Goal: Contribute content: Add original content to the website for others to see

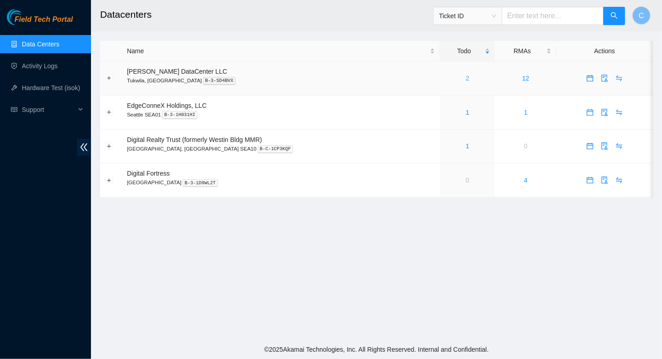
click at [466, 80] on link "2" at bounding box center [468, 78] width 4 height 7
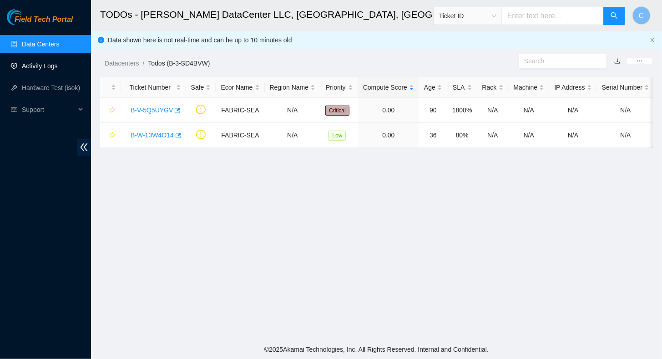
click at [46, 66] on link "Activity Logs" at bounding box center [40, 65] width 36 height 7
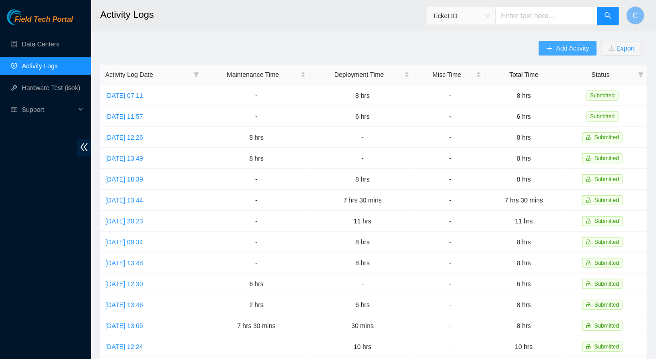
click at [559, 43] on span "Add Activity" at bounding box center [572, 48] width 33 height 10
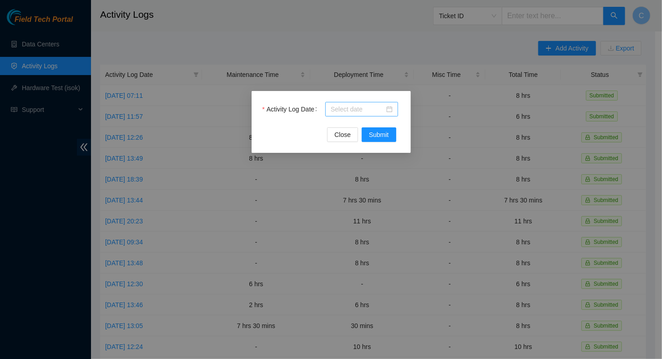
click at [334, 111] on input "Activity Log Date" at bounding box center [358, 109] width 54 height 10
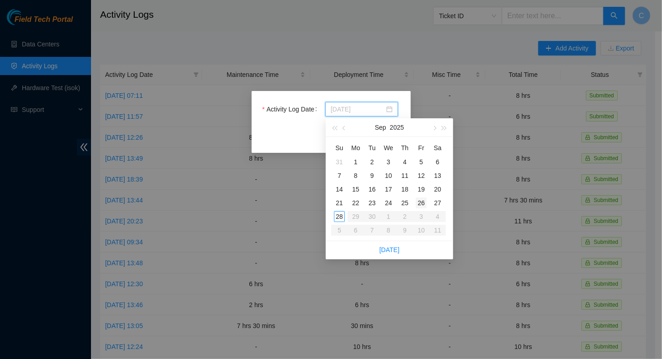
type input "[DATE]"
click at [422, 204] on div "26" at bounding box center [421, 203] width 11 height 11
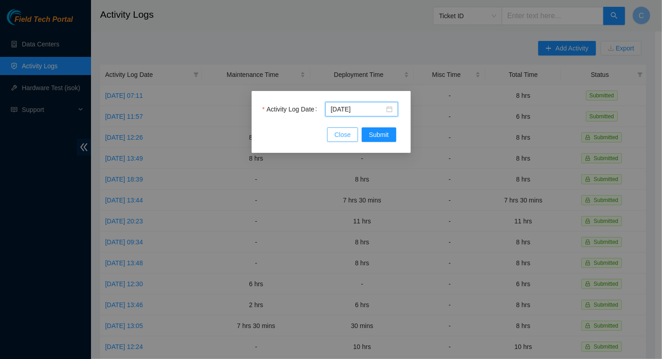
click at [344, 135] on span "Close" at bounding box center [343, 135] width 16 height 10
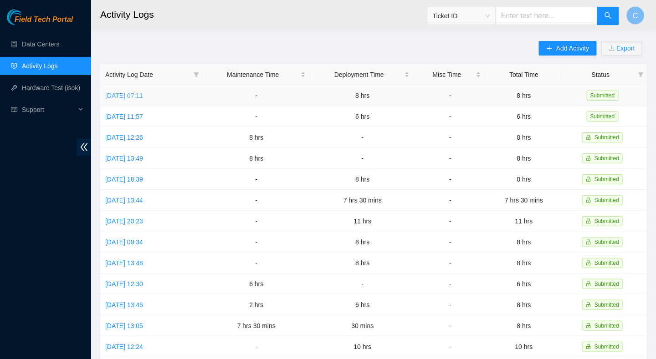
click at [128, 95] on link "[DATE] 07:11" at bounding box center [124, 95] width 38 height 7
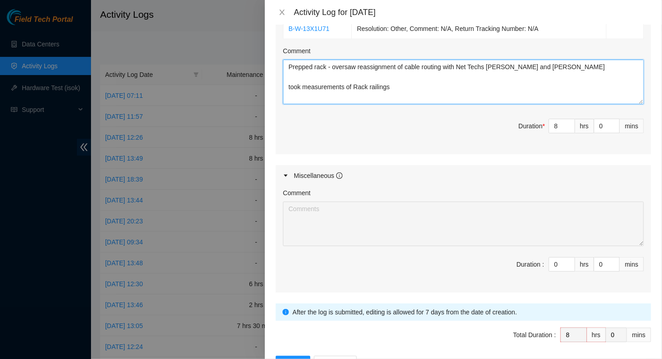
scroll to position [354, 0]
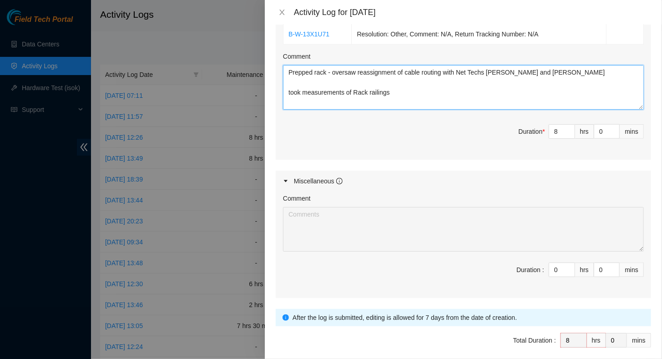
drag, startPoint x: 364, startPoint y: 91, endPoint x: 259, endPoint y: 28, distance: 122.1
click at [259, 29] on div "Activity Log for [DATE] Note: This activity log is for informational purposes o…" at bounding box center [331, 179] width 662 height 359
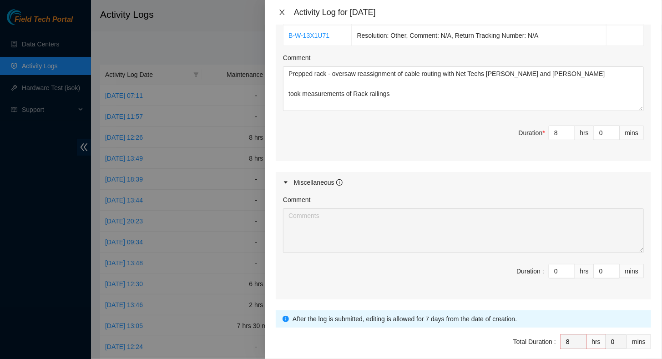
click at [281, 13] on icon "close" at bounding box center [282, 12] width 5 height 5
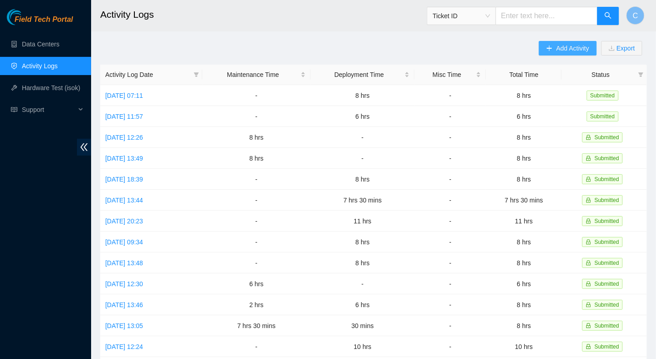
click at [550, 46] on icon "plus" at bounding box center [549, 48] width 6 height 6
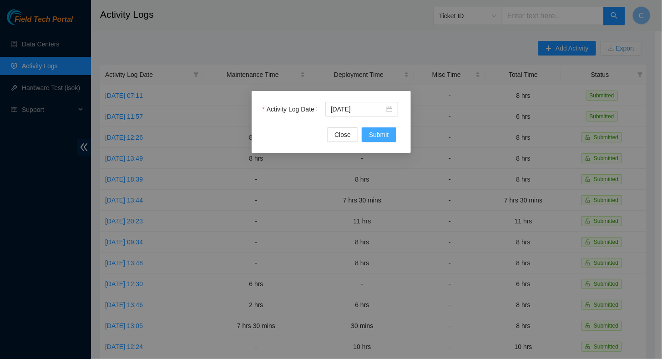
click at [379, 135] on span "Submit" at bounding box center [379, 135] width 20 height 10
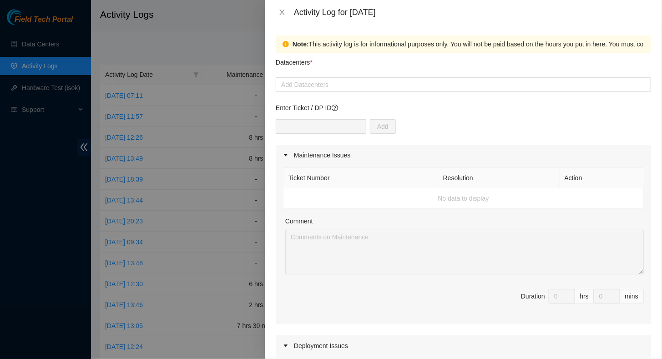
click at [307, 136] on div "Add" at bounding box center [464, 131] width 376 height 25
click at [309, 89] on div at bounding box center [463, 84] width 371 height 11
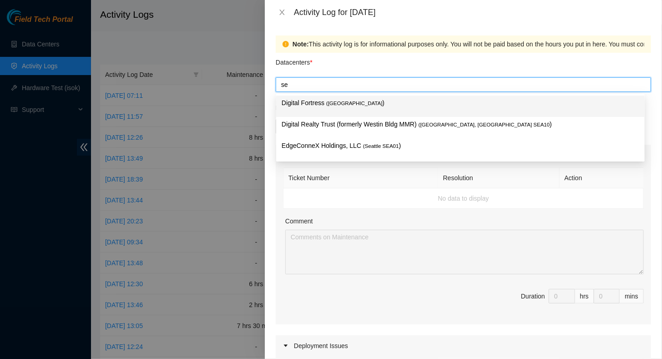
type input "sea"
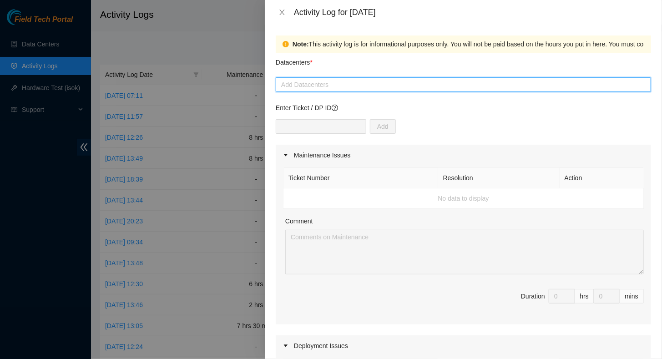
drag, startPoint x: 296, startPoint y: 84, endPoint x: 279, endPoint y: 83, distance: 17.3
click at [279, 83] on div at bounding box center [463, 84] width 371 height 11
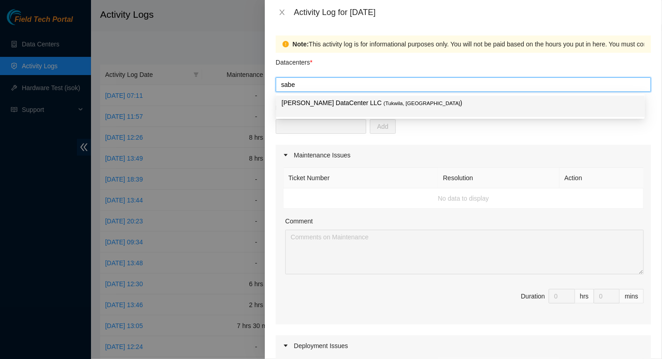
type input "[PERSON_NAME]"
click at [311, 101] on p "[PERSON_NAME] DataCenter LLC ( [GEOGRAPHIC_DATA], [GEOGRAPHIC_DATA] )" at bounding box center [461, 103] width 358 height 10
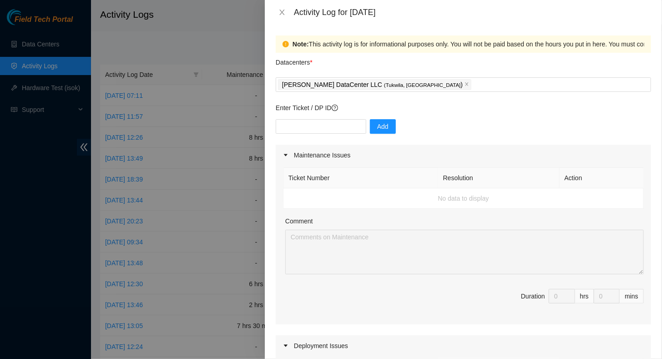
click at [405, 218] on div "Comment" at bounding box center [464, 223] width 359 height 14
click at [309, 128] on input "text" at bounding box center [321, 126] width 91 height 15
type input "dp85243"
click at [379, 126] on span "Add" at bounding box center [382, 127] width 11 height 10
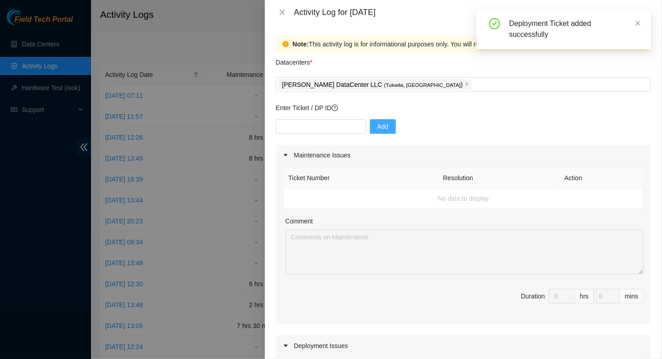
scroll to position [228, 0]
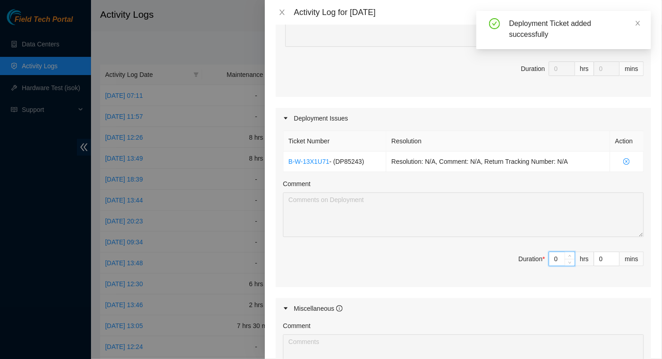
click at [549, 259] on input "0" at bounding box center [561, 259] width 25 height 14
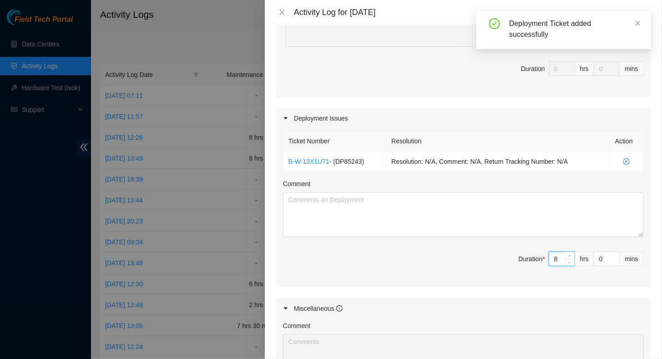
type input "8"
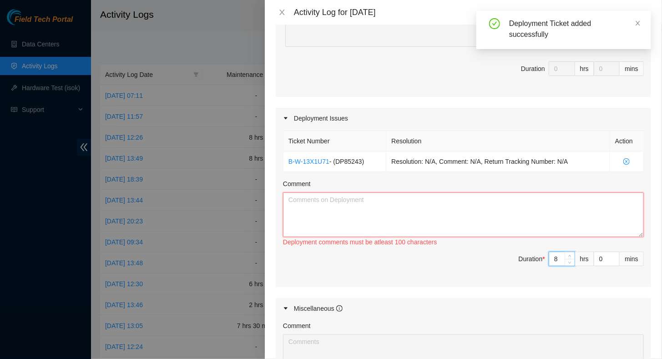
click at [408, 193] on textarea "Comment" at bounding box center [463, 215] width 361 height 45
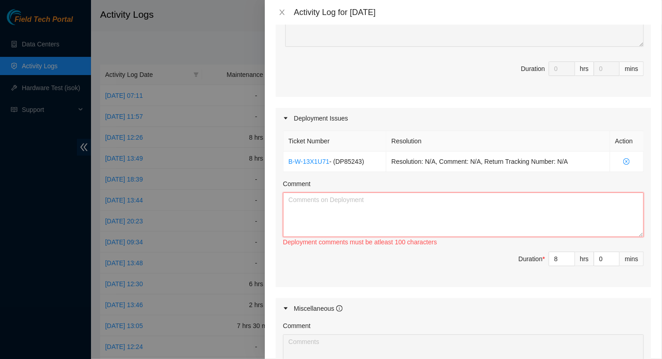
paste textarea "Prepped rack - oversaw reassignment of cable routing with Net Techs [PERSON_NAM…"
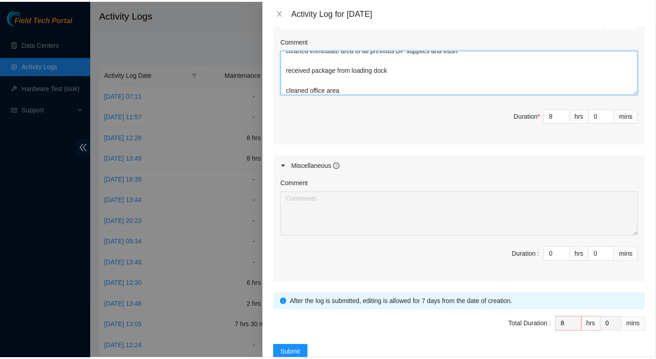
scroll to position [390, 0]
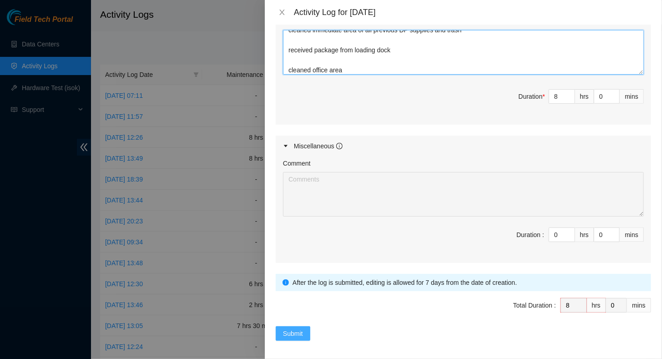
type textarea "Prepped rack - oversaw reassignment of cable routing with Net Techs [PERSON_NAM…"
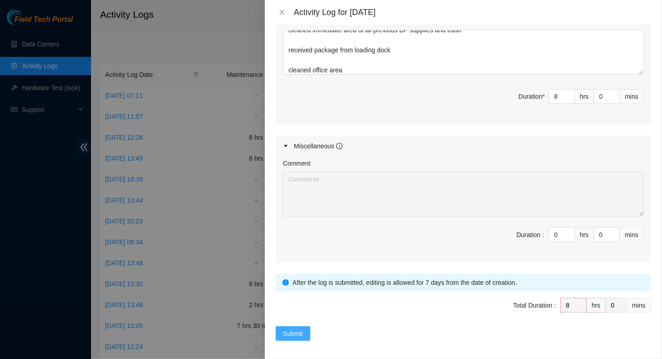
click at [301, 329] on span "Submit" at bounding box center [293, 334] width 20 height 10
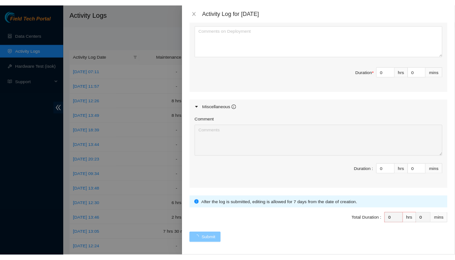
scroll to position [0, 0]
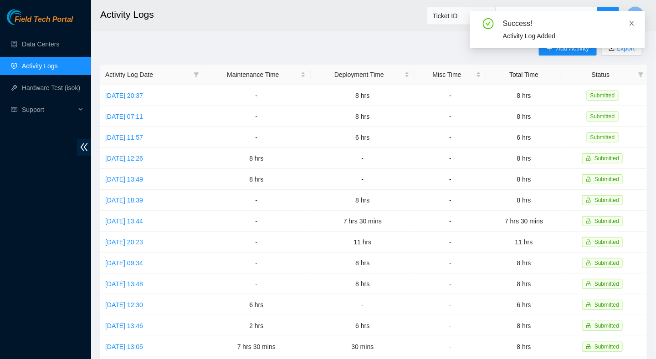
click at [633, 21] on icon "close" at bounding box center [631, 23] width 5 height 5
